Goal: Information Seeking & Learning: Learn about a topic

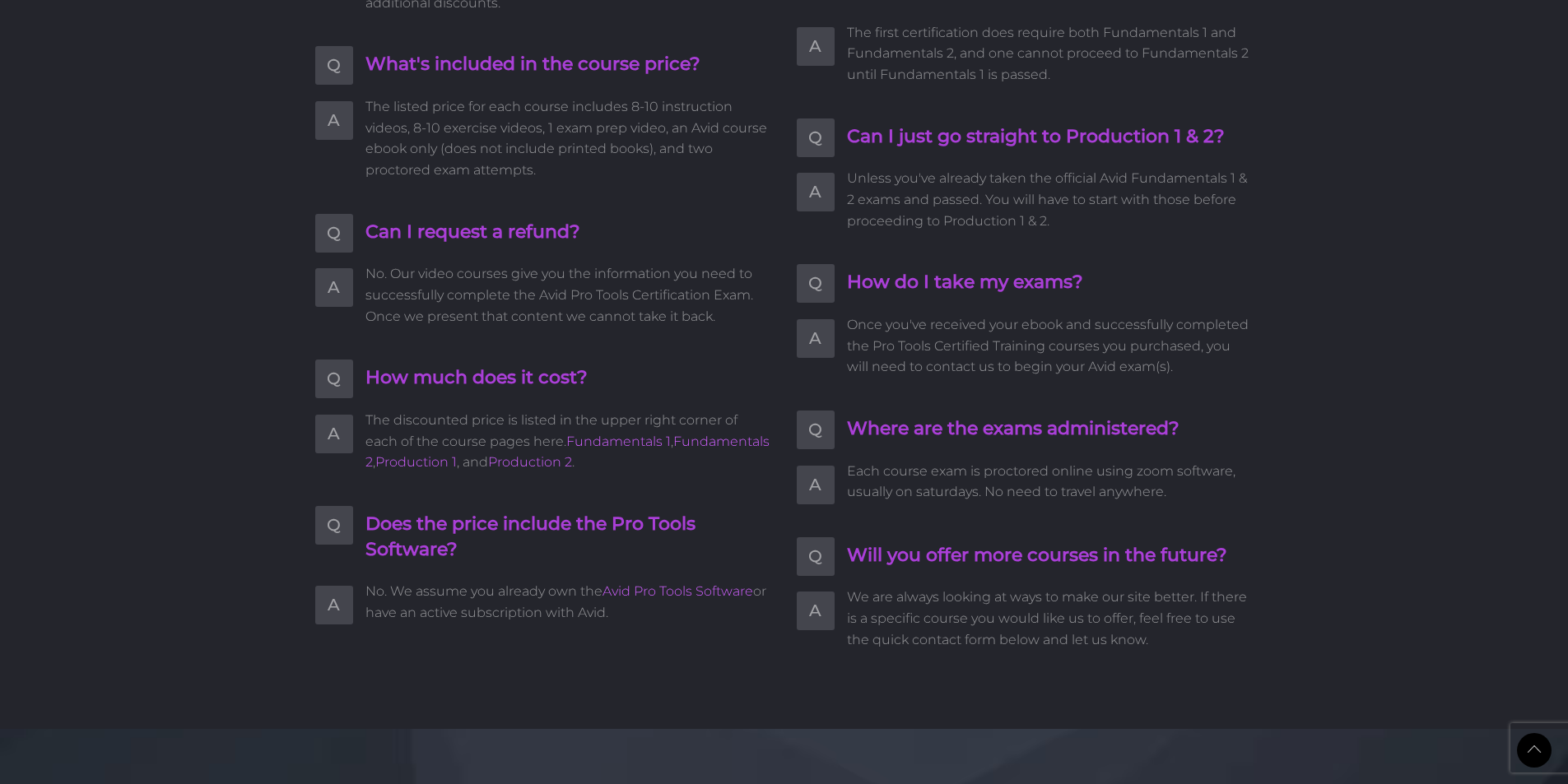
scroll to position [3455, 0]
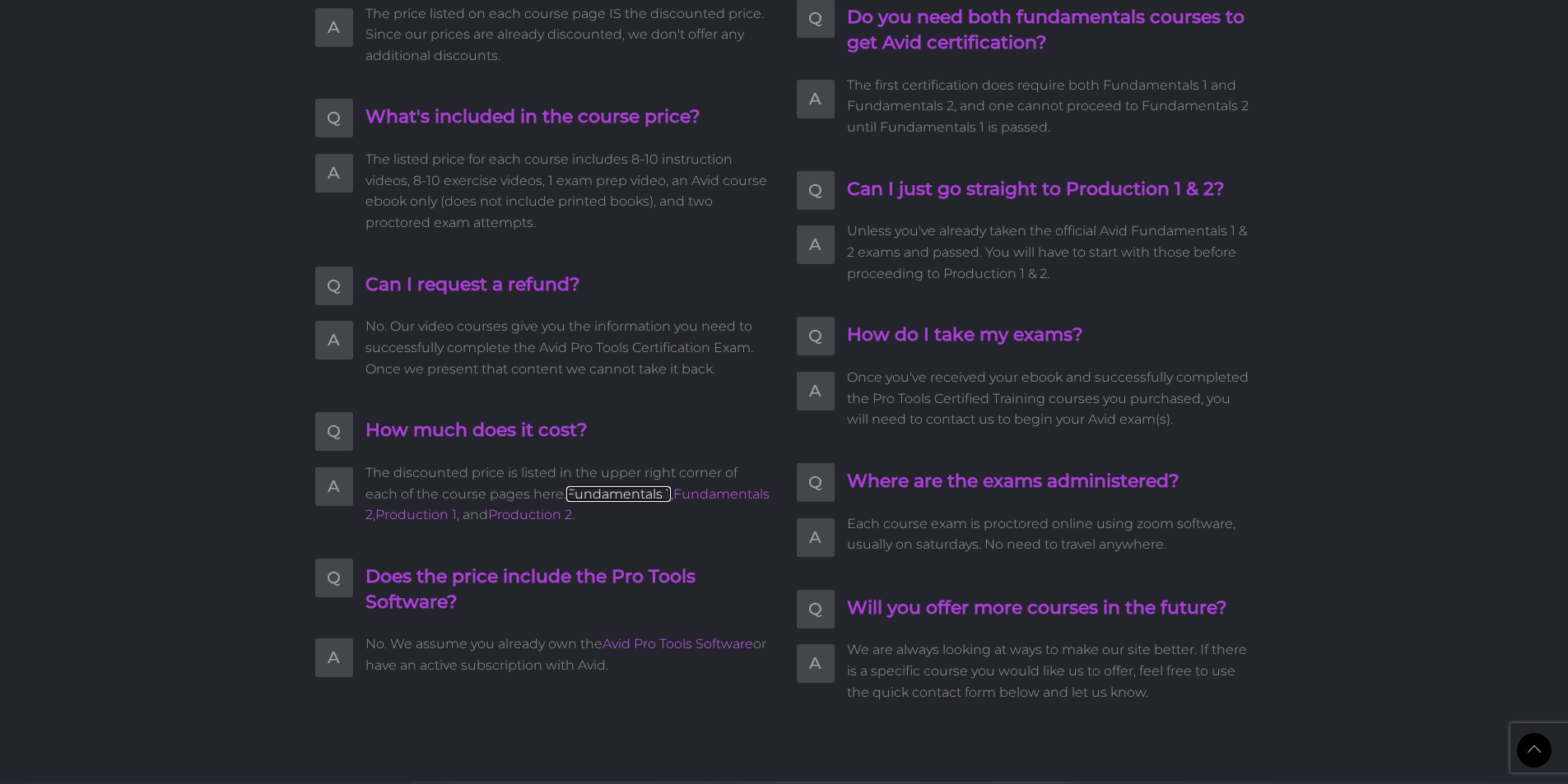
click at [580, 498] on link "Fundamentals 1" at bounding box center [618, 494] width 104 height 16
click at [691, 489] on link "Fundamentals 2" at bounding box center [567, 505] width 404 height 37
click at [396, 512] on link "Production 1" at bounding box center [416, 515] width 82 height 16
click at [521, 517] on link "Production 2" at bounding box center [530, 515] width 84 height 16
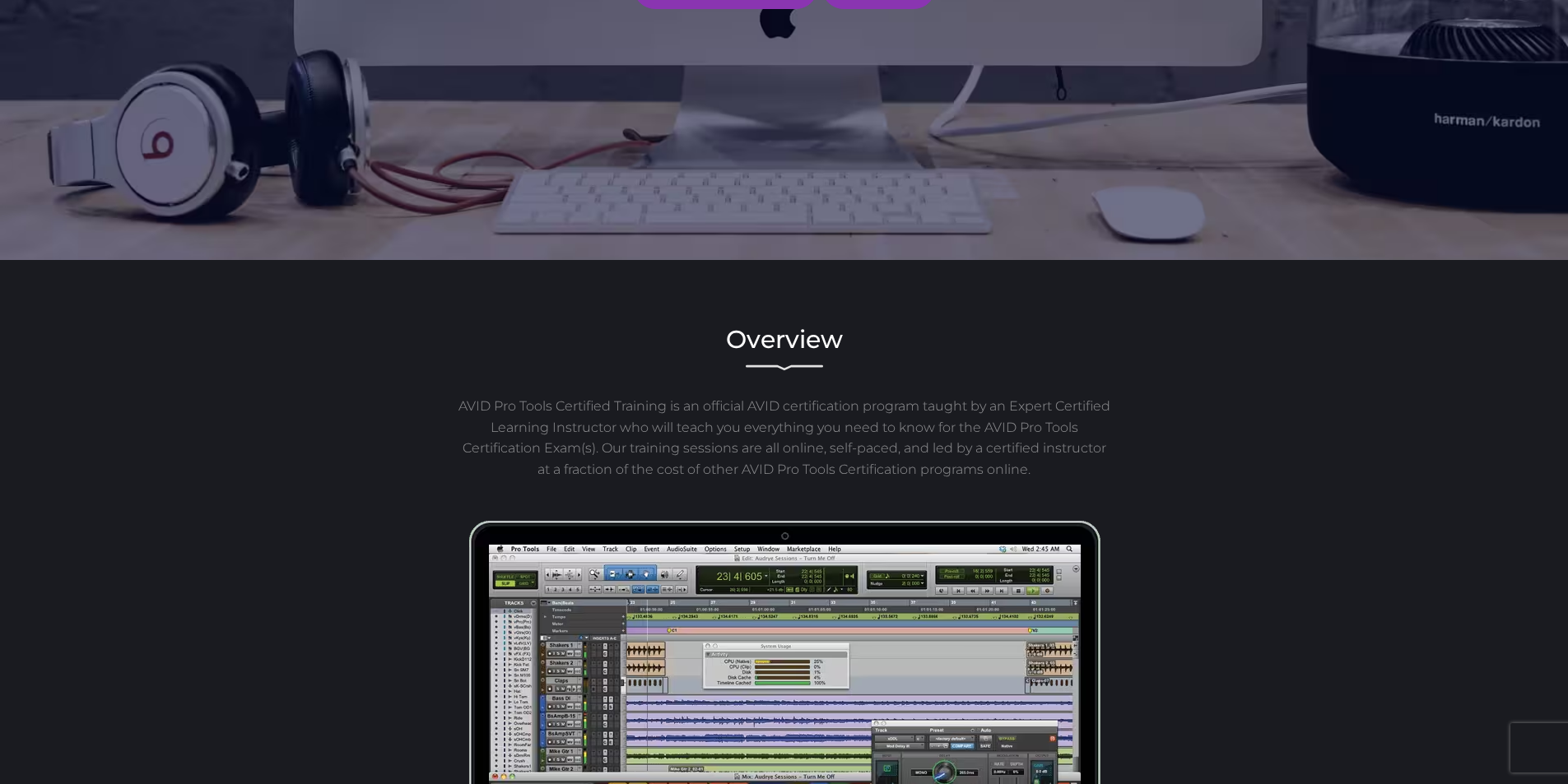
scroll to position [247, 0]
